Goal: Information Seeking & Learning: Learn about a topic

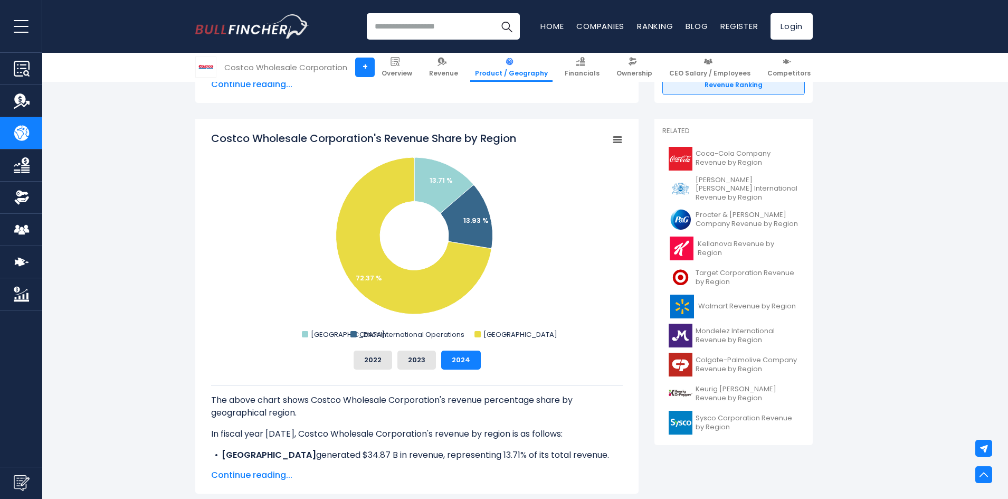
scroll to position [264, 0]
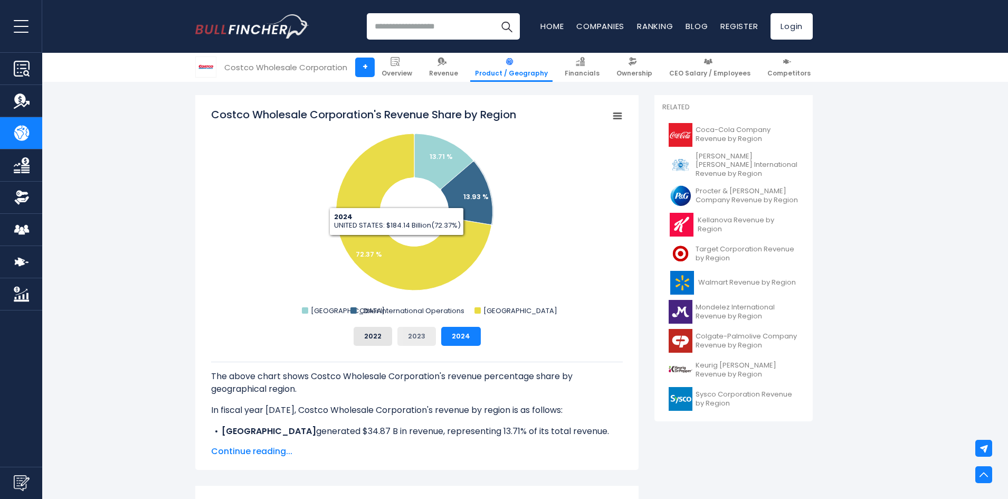
click at [408, 331] on button "2023" at bounding box center [416, 336] width 39 height 19
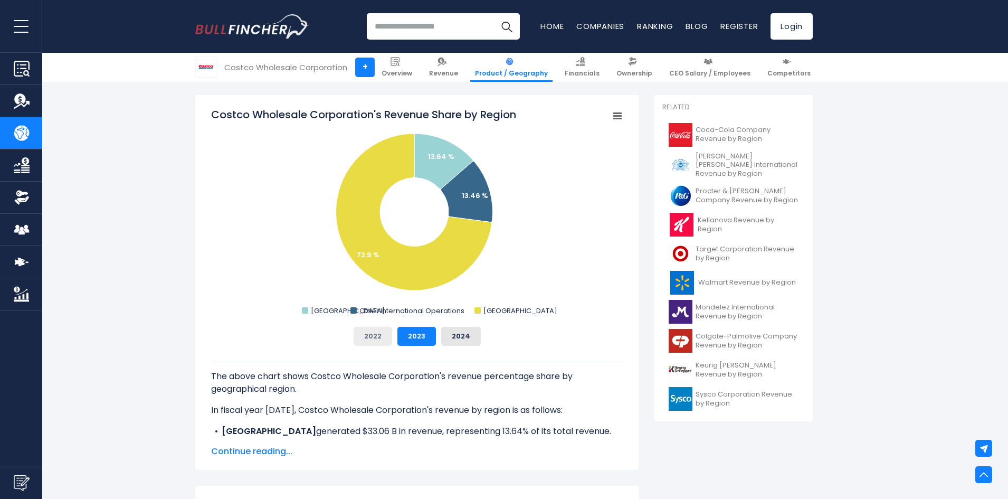
click at [379, 334] on button "2022" at bounding box center [372, 336] width 39 height 19
click at [447, 332] on button "2024" at bounding box center [461, 336] width 40 height 19
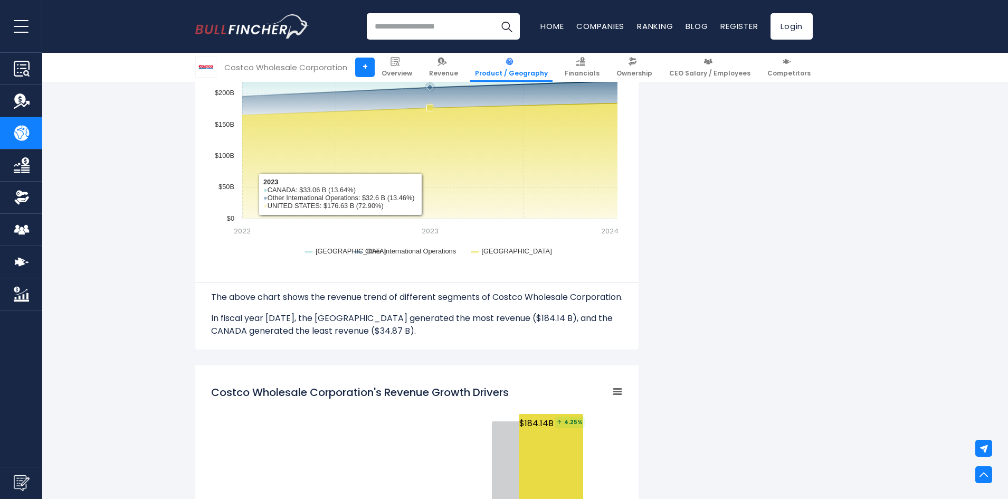
scroll to position [950, 0]
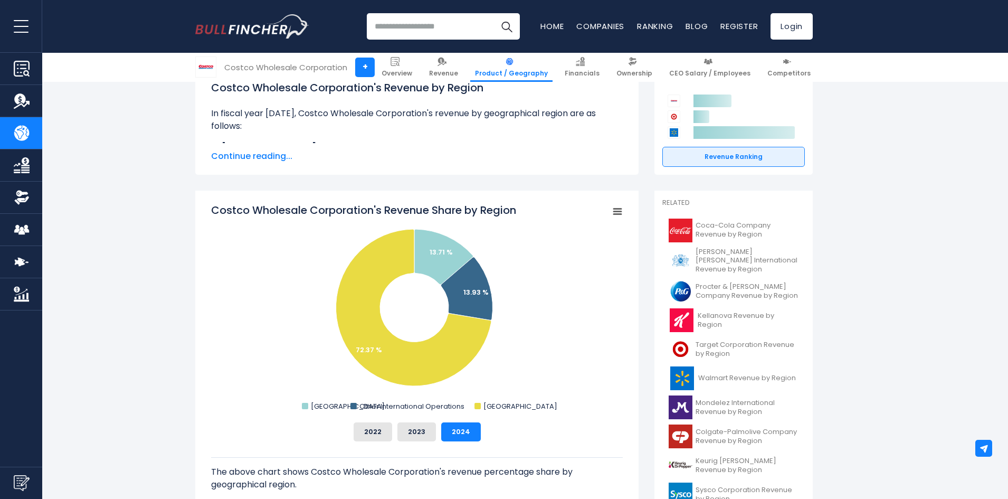
scroll to position [211, 0]
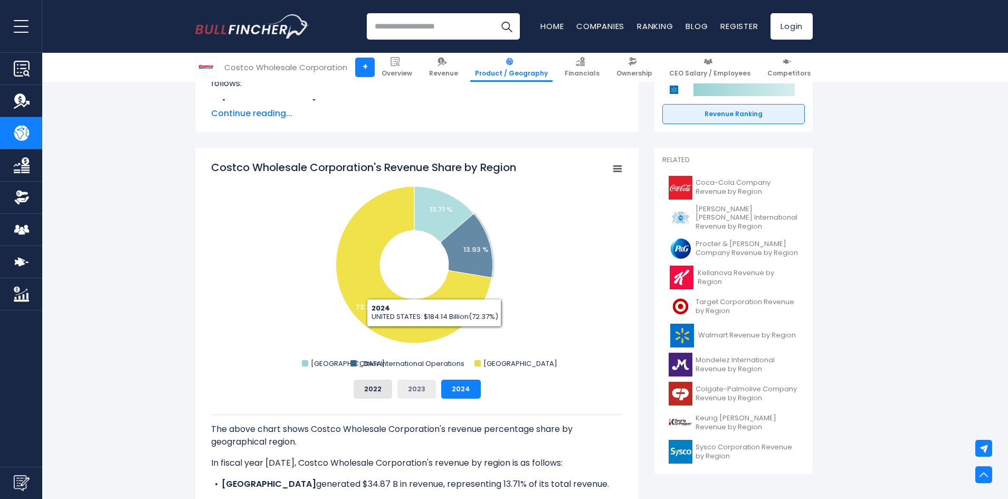
click at [423, 384] on button "2023" at bounding box center [416, 388] width 39 height 19
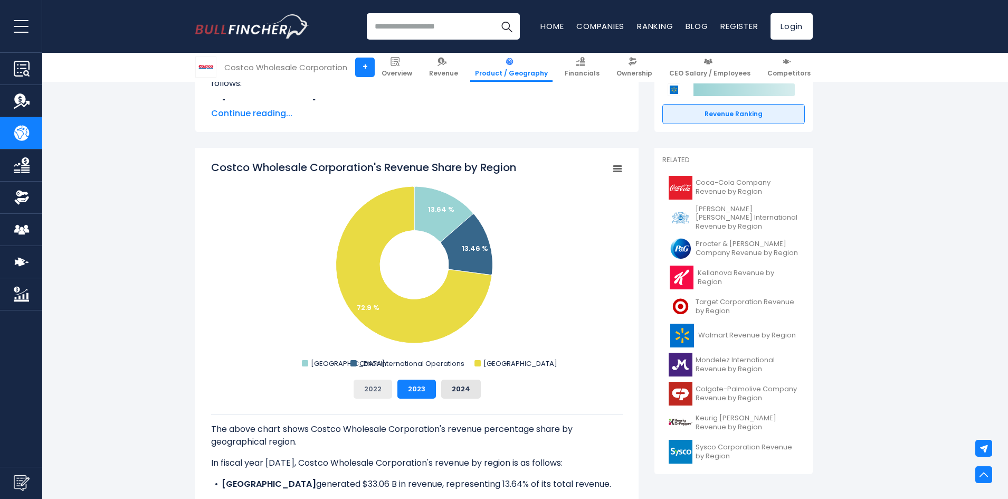
click at [380, 388] on button "2022" at bounding box center [372, 388] width 39 height 19
click at [406, 387] on button "2023" at bounding box center [416, 388] width 39 height 19
click at [437, 382] on div "2022 2023 2024" at bounding box center [416, 388] width 411 height 19
click at [445, 381] on button "2024" at bounding box center [461, 388] width 40 height 19
click at [403, 384] on button "2023" at bounding box center [416, 388] width 39 height 19
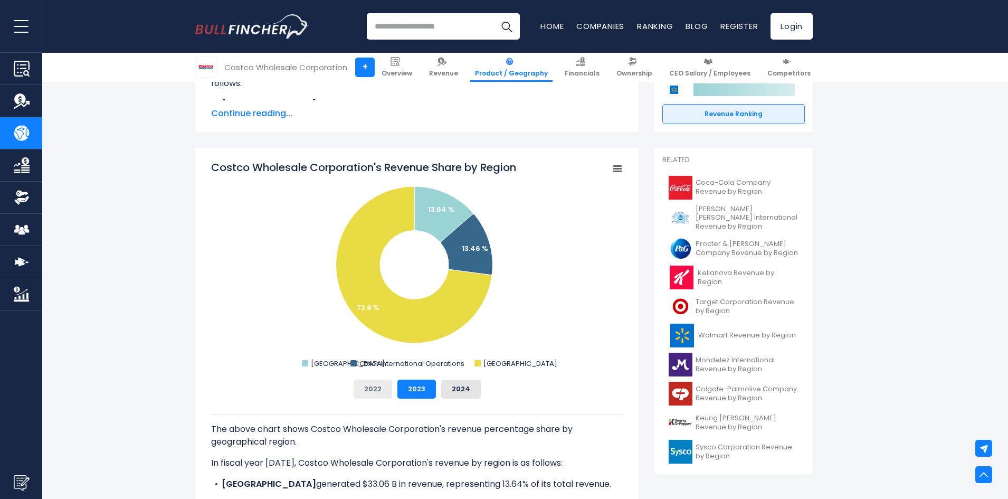
click at [373, 384] on button "2022" at bounding box center [372, 388] width 39 height 19
click at [433, 384] on button "2023" at bounding box center [416, 388] width 39 height 19
click at [463, 381] on button "2024" at bounding box center [461, 388] width 40 height 19
click at [414, 389] on button "2023" at bounding box center [416, 388] width 39 height 19
click at [382, 390] on button "2022" at bounding box center [372, 388] width 39 height 19
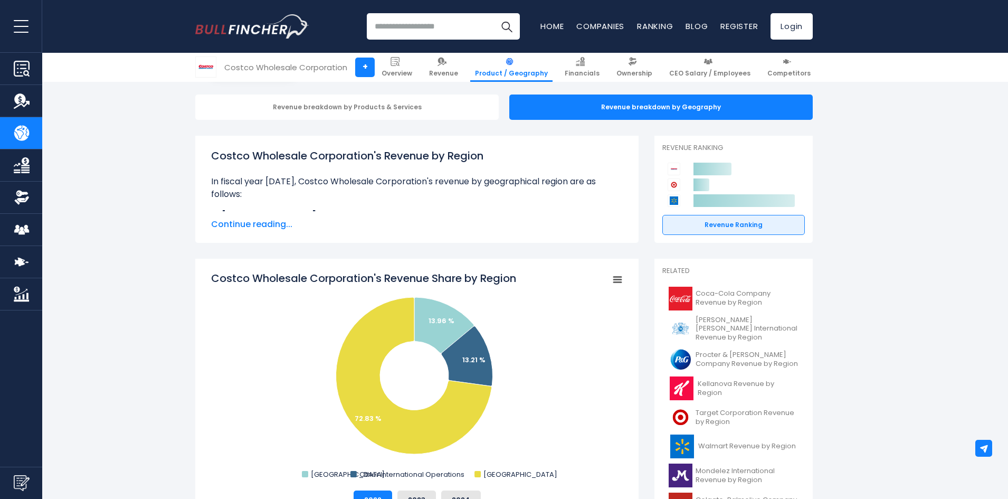
scroll to position [0, 0]
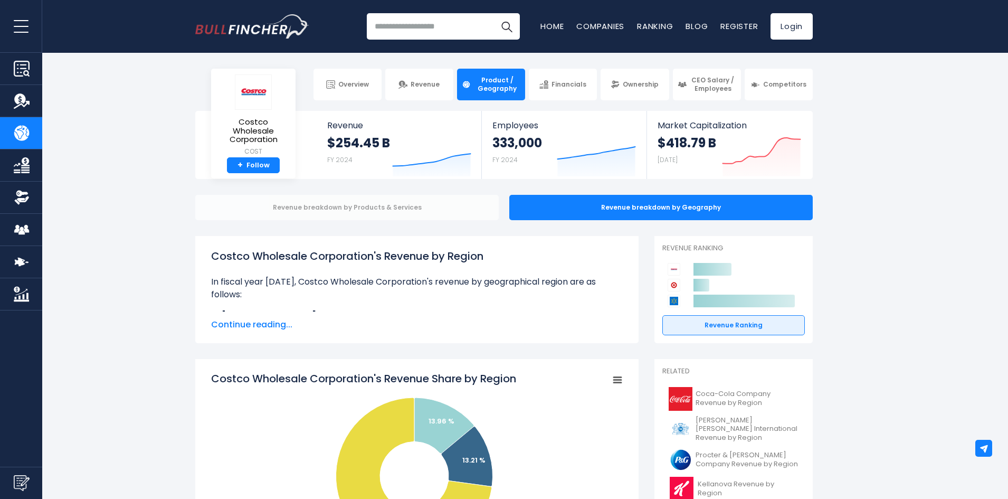
click at [410, 212] on div "Revenue breakdown by Products & Services" at bounding box center [346, 207] width 303 height 25
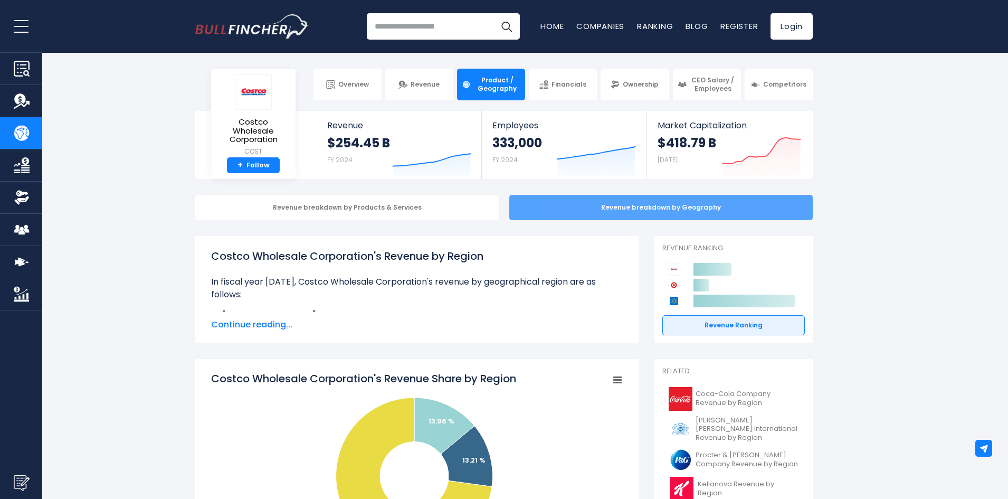
click at [605, 214] on div "Revenue breakdown by Geography" at bounding box center [660, 207] width 303 height 25
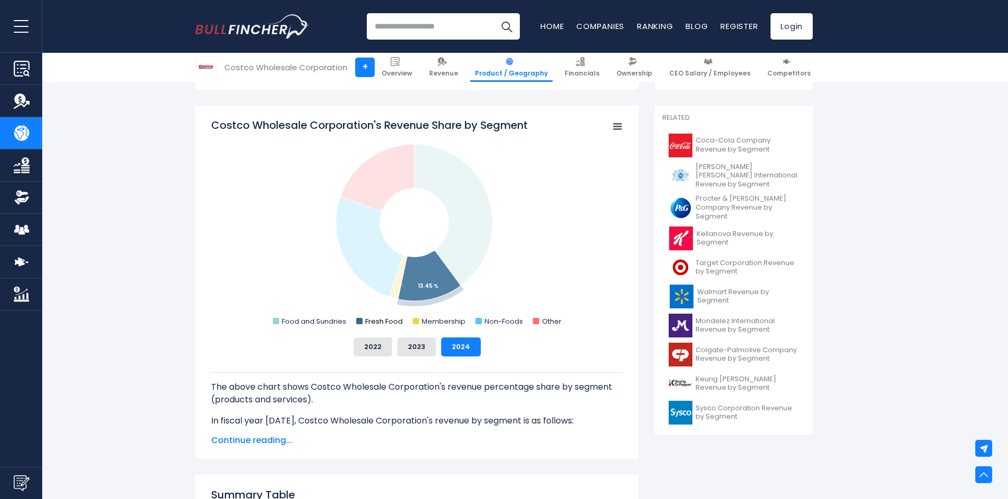
scroll to position [317, 0]
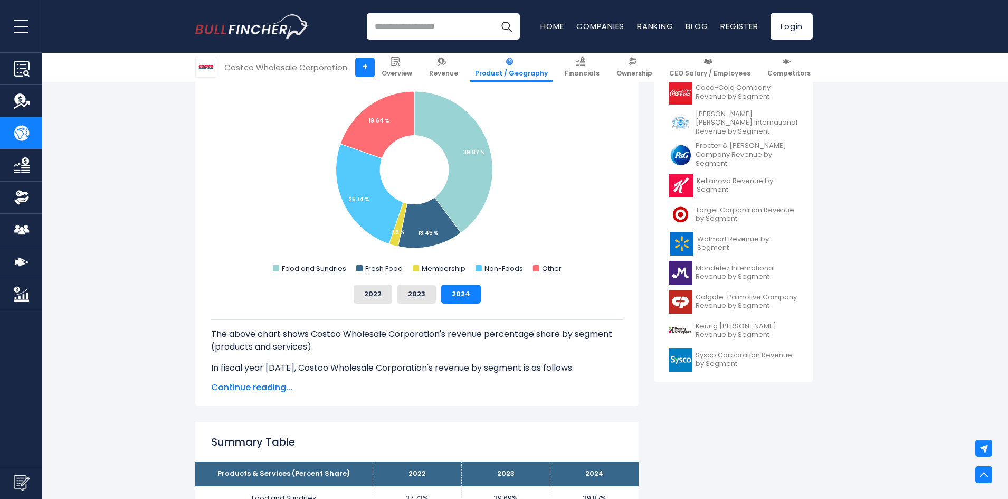
click at [255, 387] on span "Continue reading..." at bounding box center [416, 387] width 411 height 13
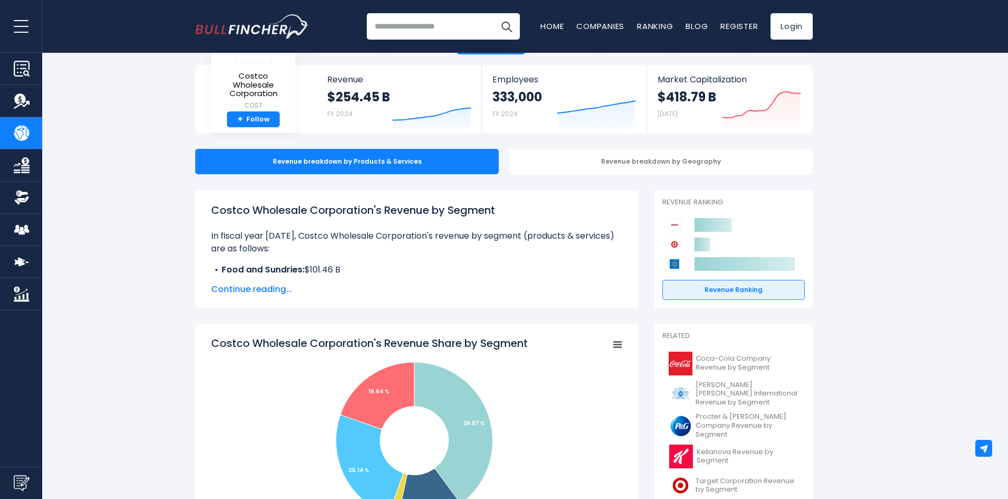
scroll to position [0, 0]
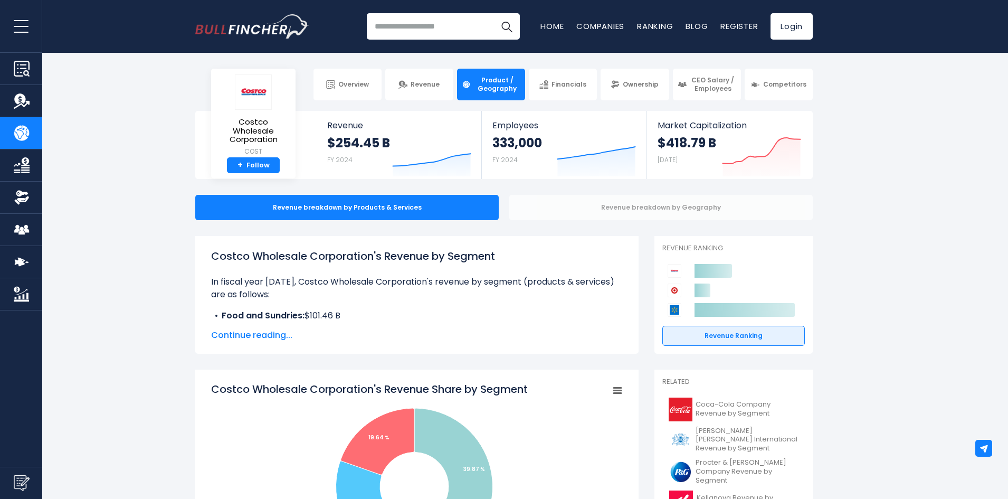
click at [581, 215] on div "Revenue breakdown by Geography" at bounding box center [660, 207] width 303 height 25
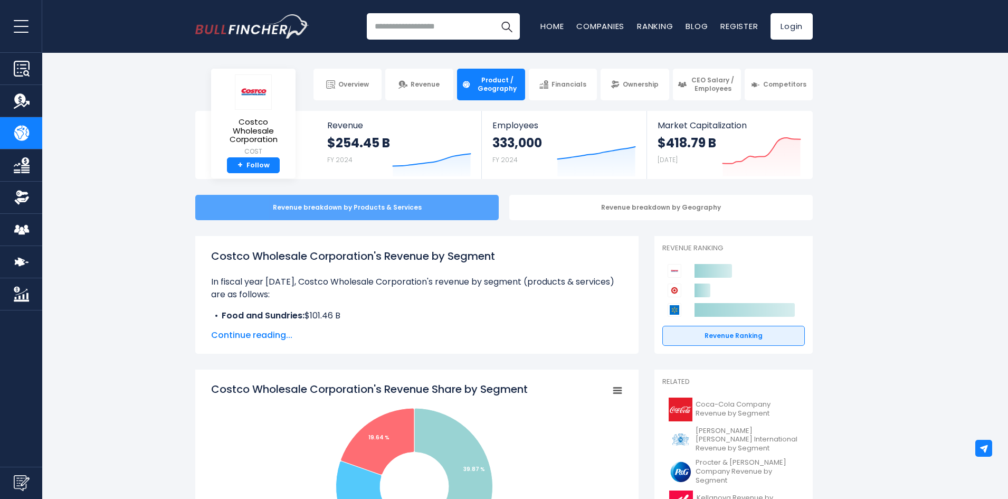
click at [382, 203] on div "Revenue breakdown by Products & Services" at bounding box center [346, 207] width 303 height 25
